Goal: Transaction & Acquisition: Purchase product/service

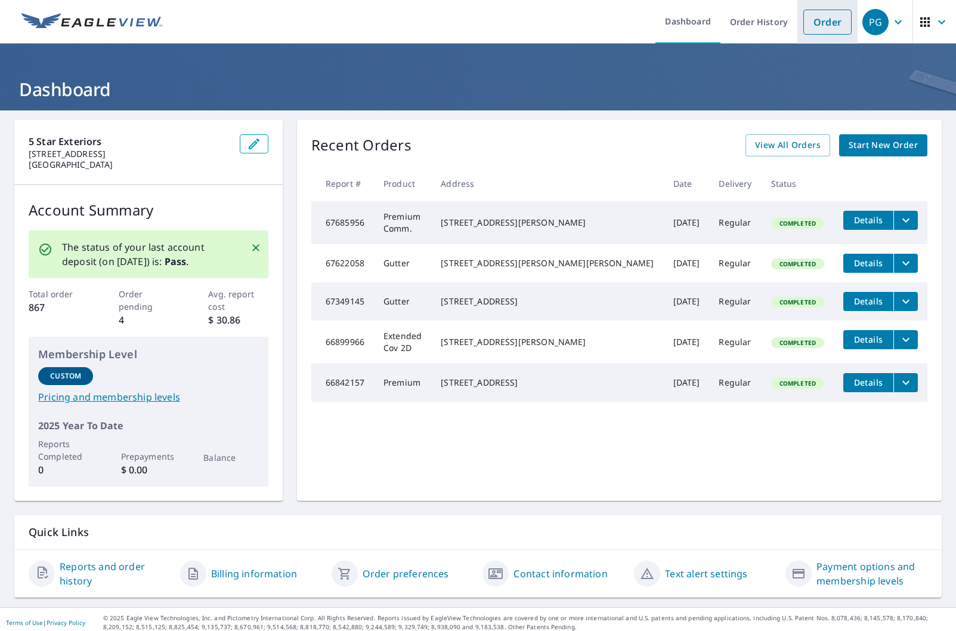
click at [823, 20] on link "Order" at bounding box center [828, 22] width 48 height 25
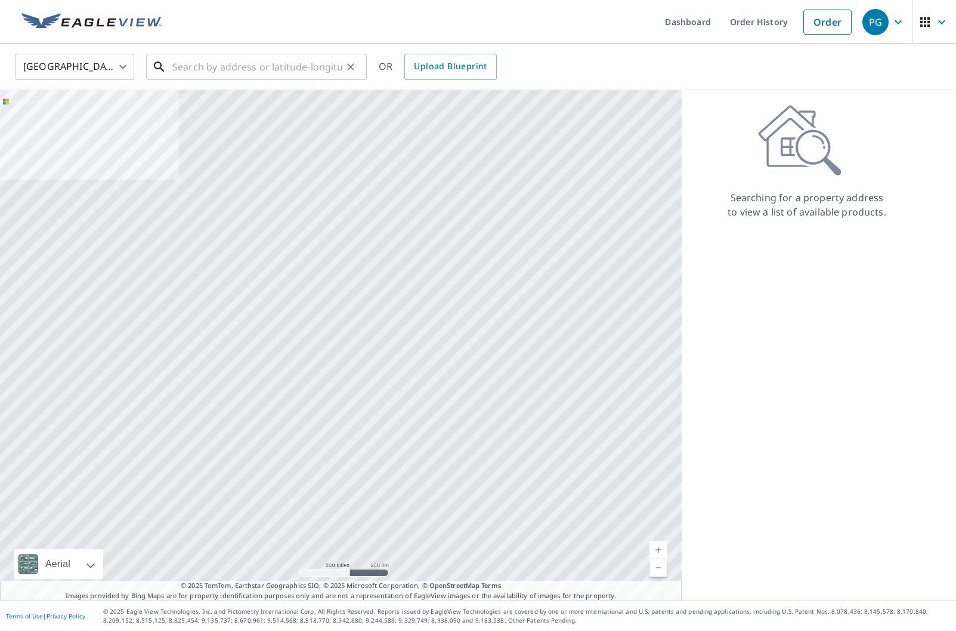
click at [201, 68] on input "text" at bounding box center [257, 66] width 170 height 33
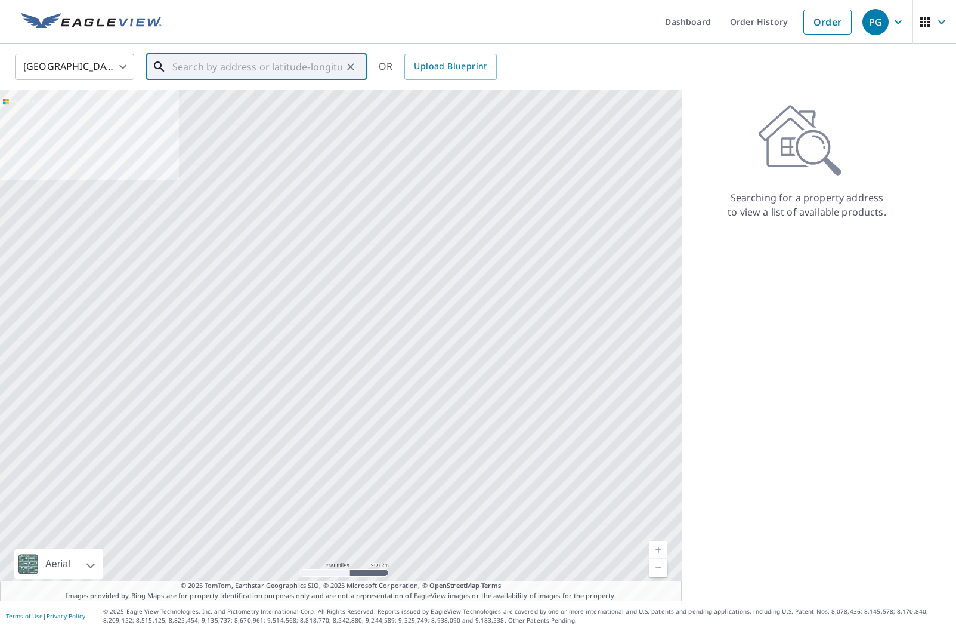
paste input "[STREET_ADDRESS][PERSON_NAME]"
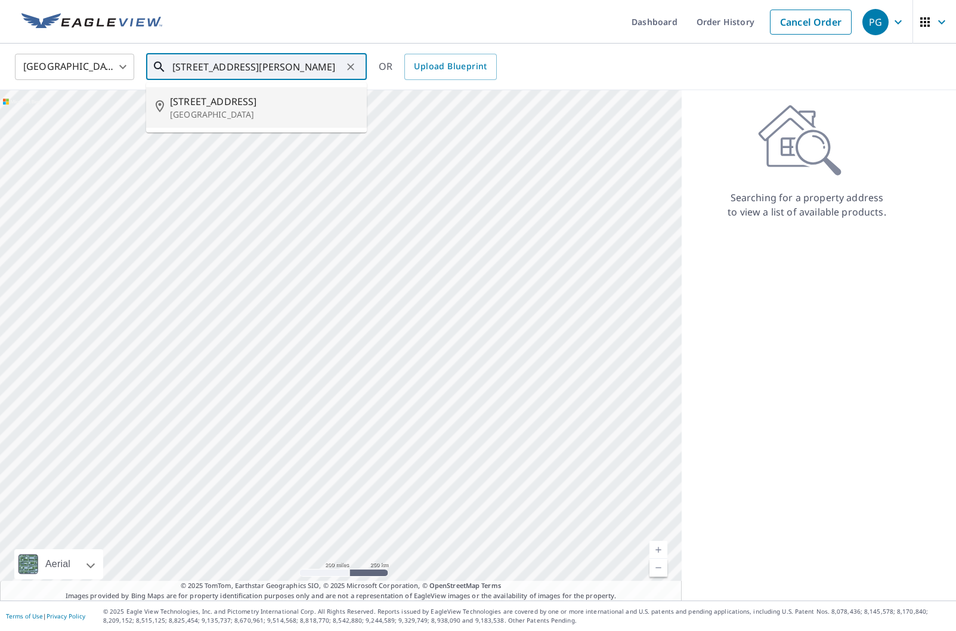
click at [250, 119] on p "[GEOGRAPHIC_DATA]" at bounding box center [263, 115] width 187 height 12
type input "[STREET_ADDRESS]"
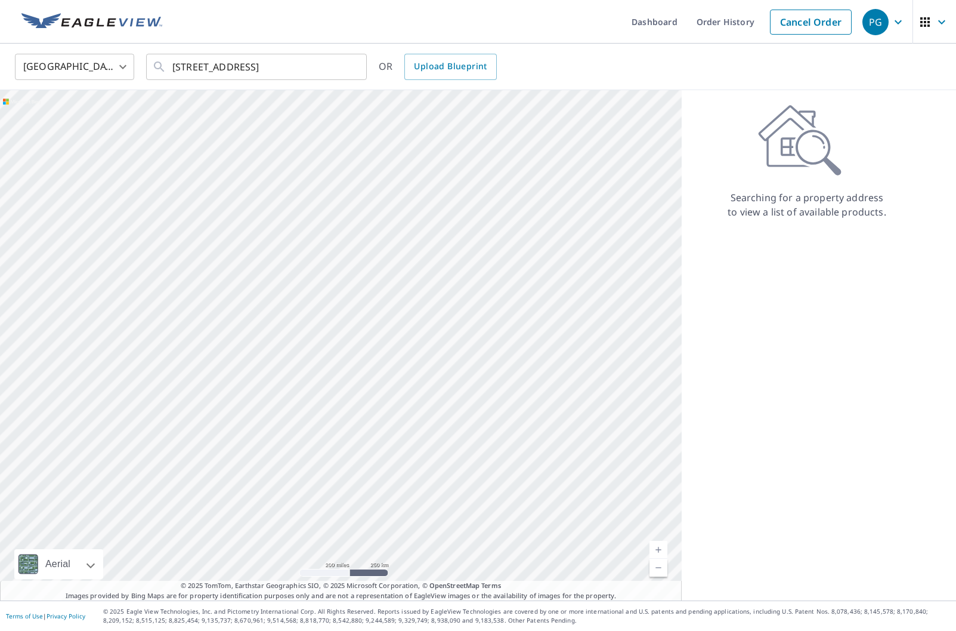
scroll to position [0, 0]
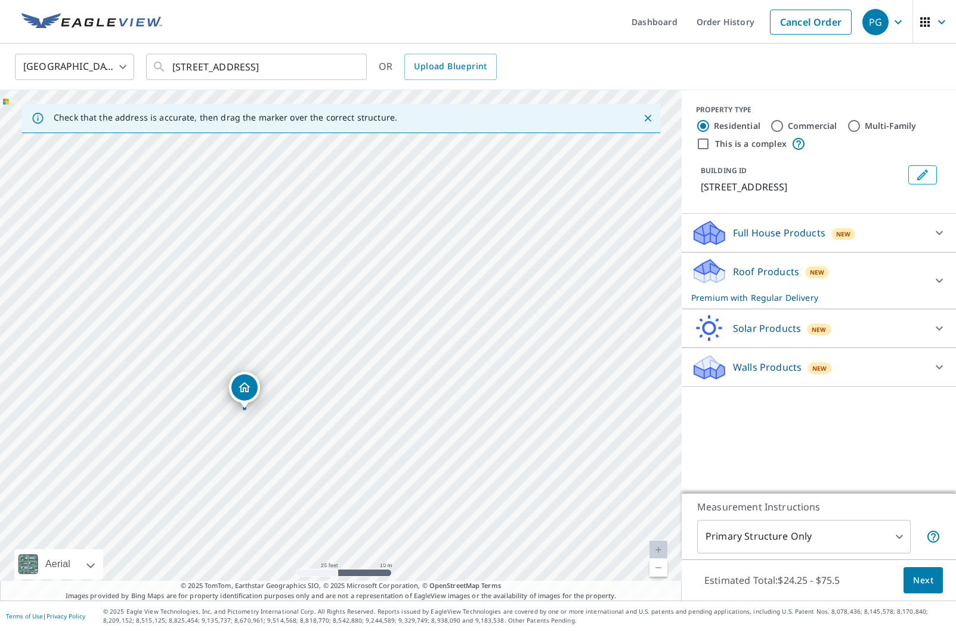
drag, startPoint x: 476, startPoint y: 298, endPoint x: 477, endPoint y: 333, distance: 34.6
click at [477, 333] on div "[STREET_ADDRESS]" at bounding box center [341, 345] width 682 height 510
drag, startPoint x: 244, startPoint y: 393, endPoint x: 270, endPoint y: 385, distance: 27.2
click at [799, 125] on label "Commercial" at bounding box center [813, 126] width 50 height 12
click at [785, 125] on input "Commercial" at bounding box center [777, 126] width 14 height 14
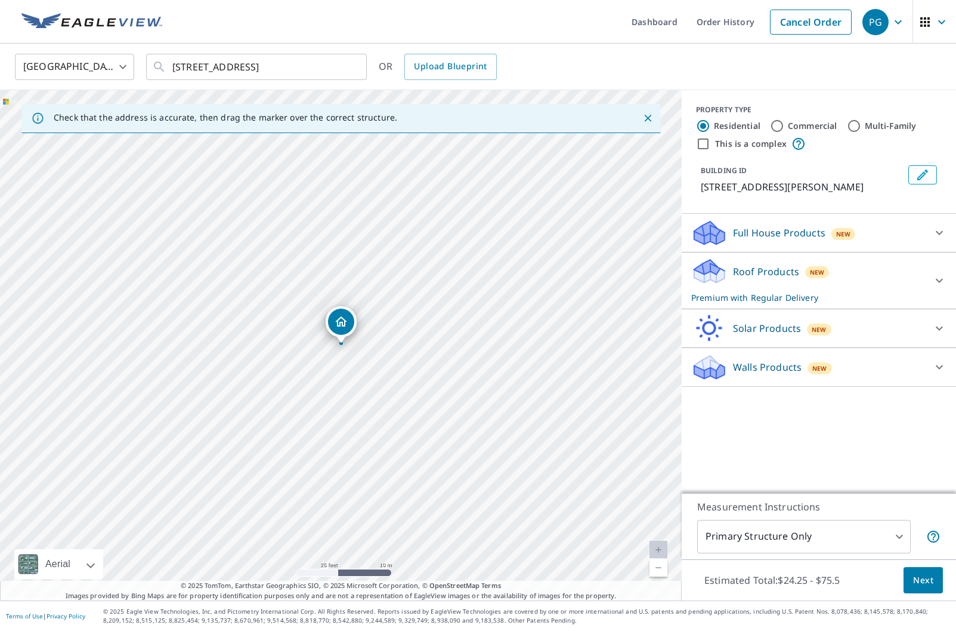
radio input "true"
type input "4"
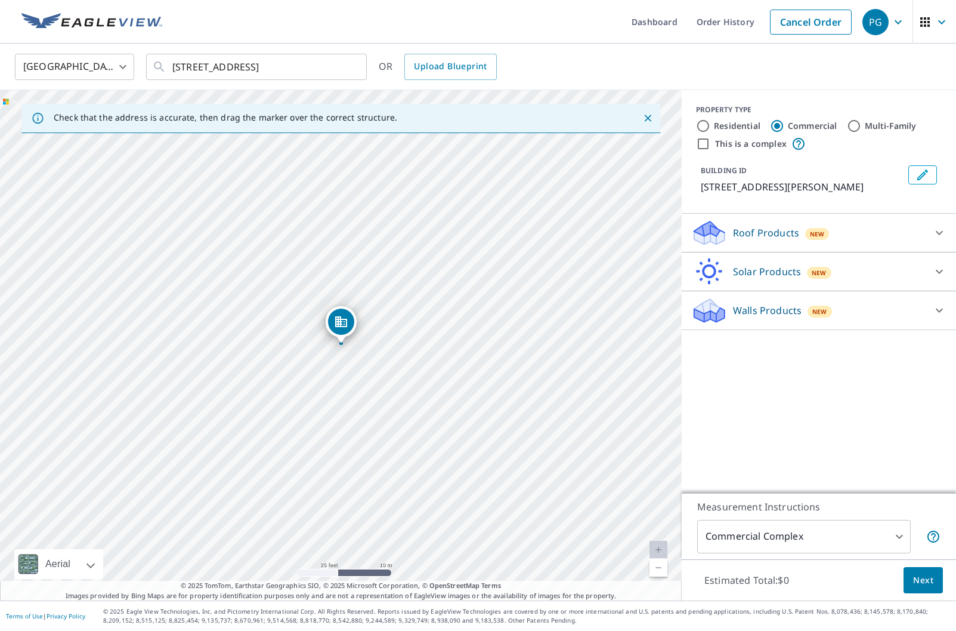
click at [751, 237] on p "Roof Products" at bounding box center [766, 233] width 66 height 14
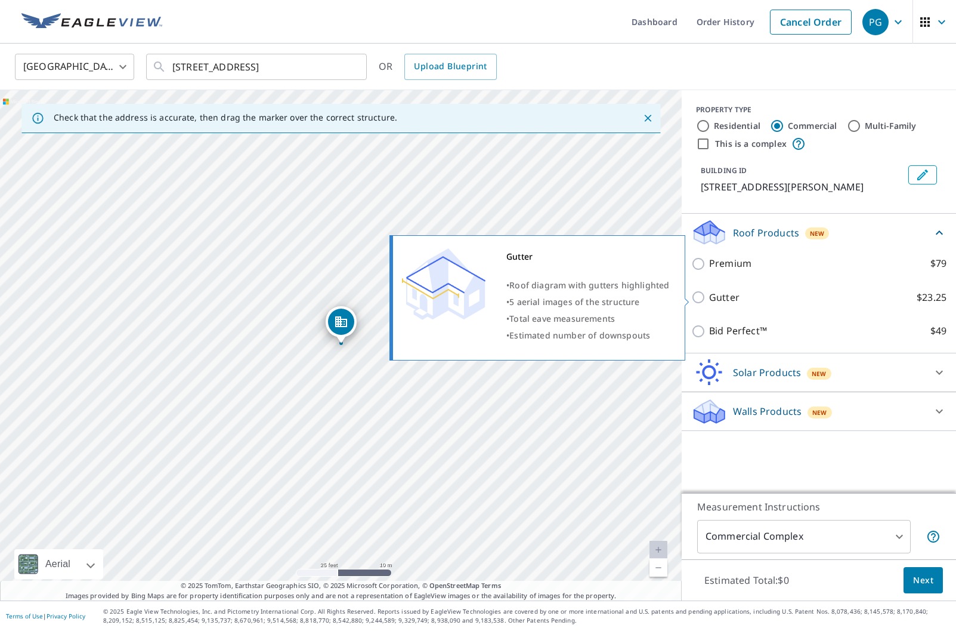
click at [752, 294] on label "Gutter $23.25" at bounding box center [827, 297] width 237 height 15
click at [709, 294] on input "Gutter $23.25" at bounding box center [700, 297] width 18 height 14
checkbox input "true"
type input "2"
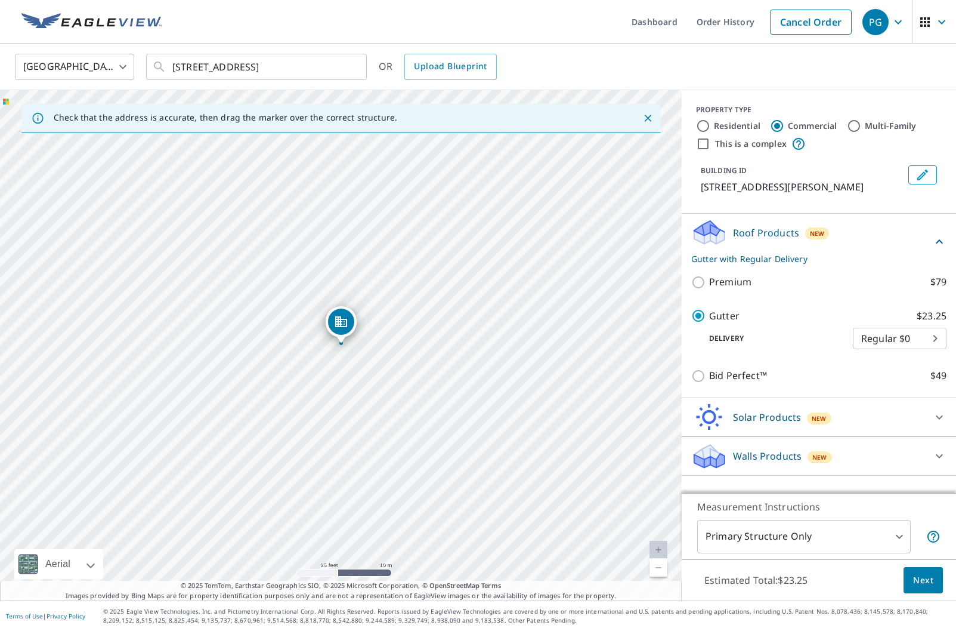
click at [924, 583] on span "Next" at bounding box center [923, 580] width 20 height 15
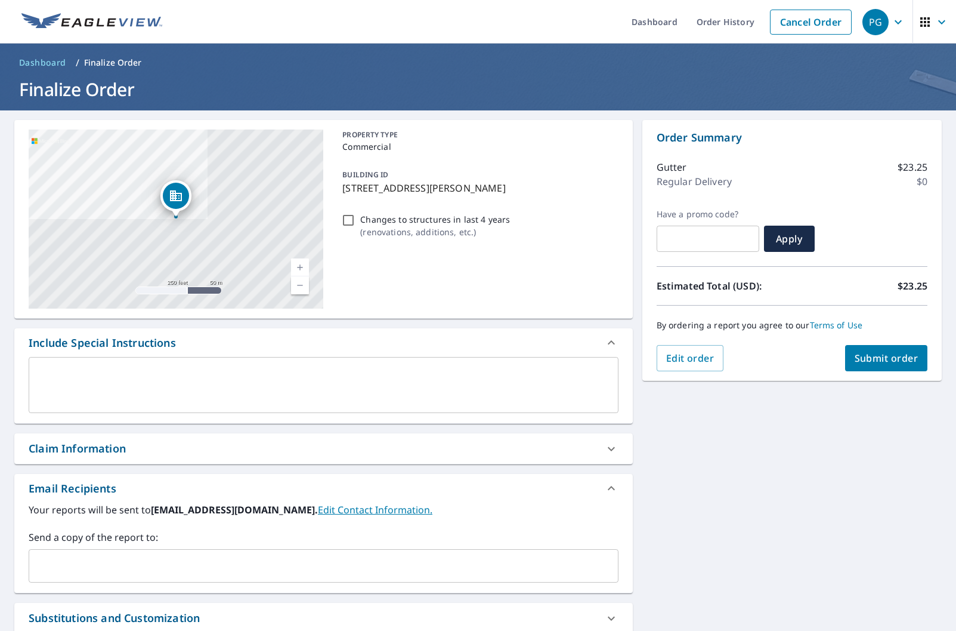
click at [874, 359] on span "Submit order" at bounding box center [887, 357] width 64 height 13
